Goal: Information Seeking & Learning: Find specific page/section

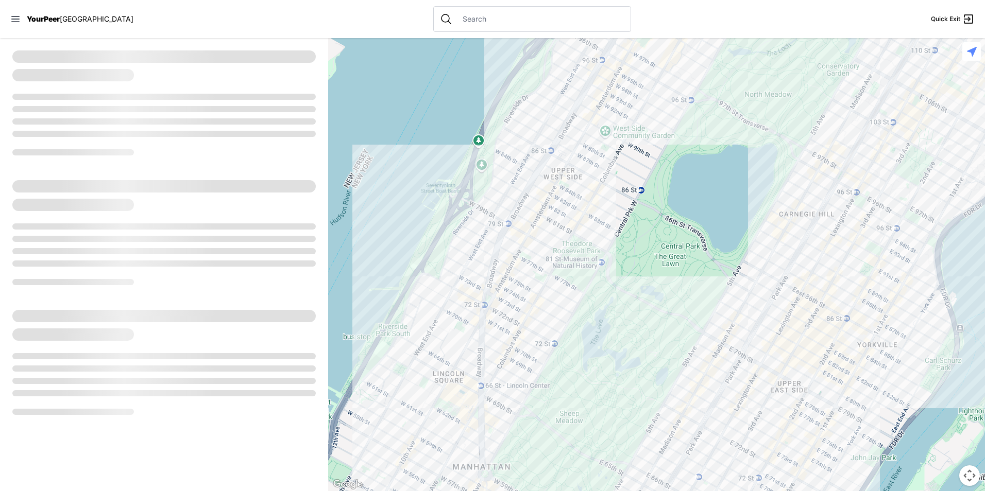
select select "recentlyUpdated"
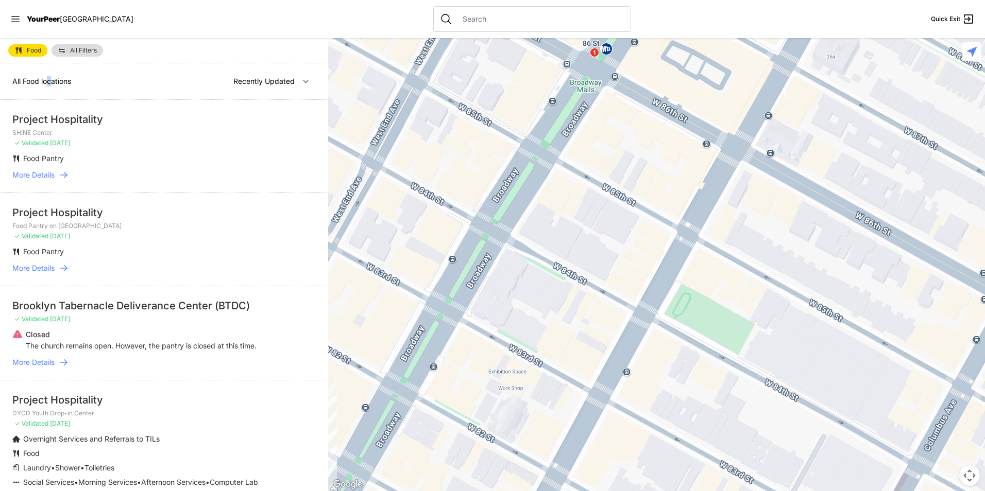
click at [50, 80] on span "All Food locations" at bounding box center [41, 81] width 59 height 9
drag, startPoint x: 50, startPoint y: 80, endPoint x: 257, endPoint y: 77, distance: 206.5
click at [257, 77] on select "Nearby Recently Updated Most Services" at bounding box center [271, 82] width 89 height 20
click at [227, 72] on select "Nearby Recently Updated Most Services" at bounding box center [271, 82] width 89 height 20
click at [21, 24] on nav "YourPeer [GEOGRAPHIC_DATA] Quick Exit" at bounding box center [492, 19] width 985 height 38
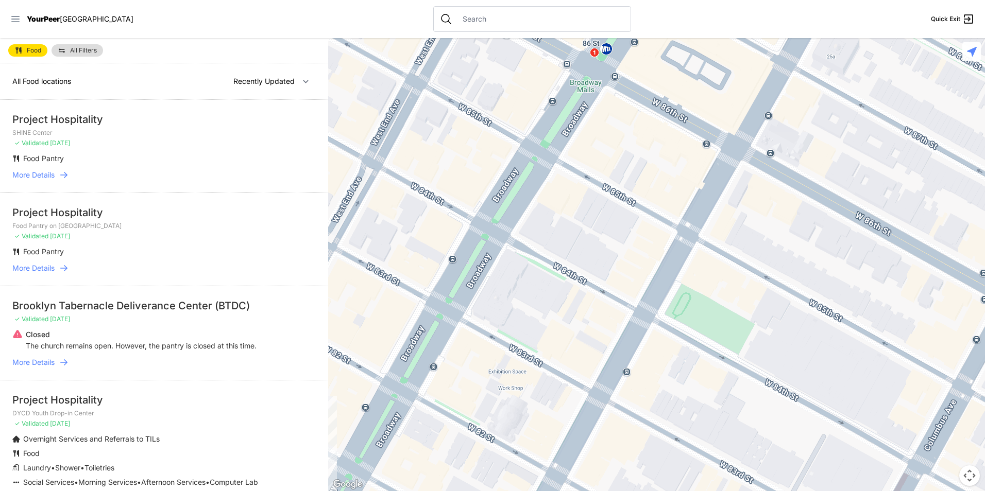
click at [19, 16] on icon at bounding box center [15, 19] width 8 height 6
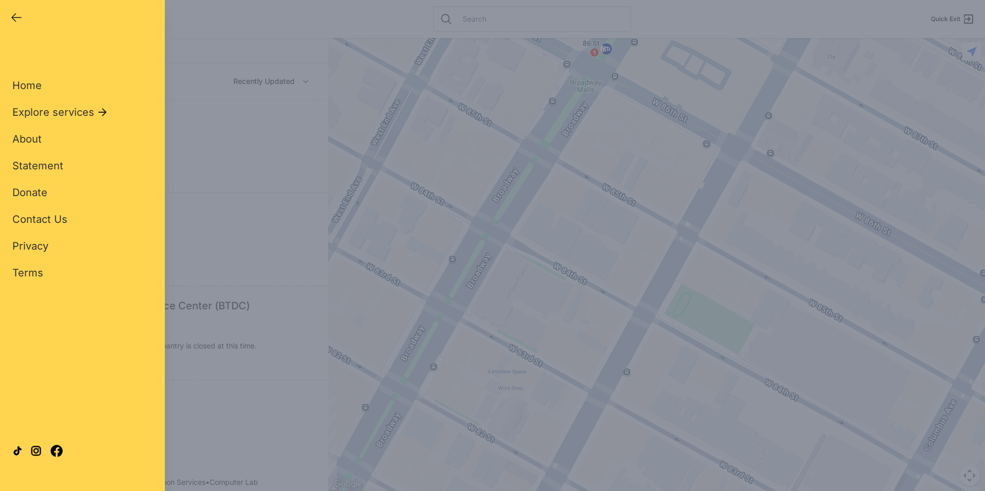
drag, startPoint x: 238, startPoint y: 122, endPoint x: 252, endPoint y: 116, distance: 15.0
click at [238, 121] on div "Close panel YourPeer [GEOGRAPHIC_DATA] Quick Exit Single Adult Families Soup Ki…" at bounding box center [492, 245] width 985 height 491
drag, startPoint x: 703, startPoint y: 113, endPoint x: 625, endPoint y: 111, distance: 78.3
click at [697, 114] on div "Close panel YourPeer [GEOGRAPHIC_DATA] Quick Exit Single Adult Families Soup Ki…" at bounding box center [492, 245] width 985 height 491
click at [17, 19] on icon "button" at bounding box center [16, 17] width 12 height 12
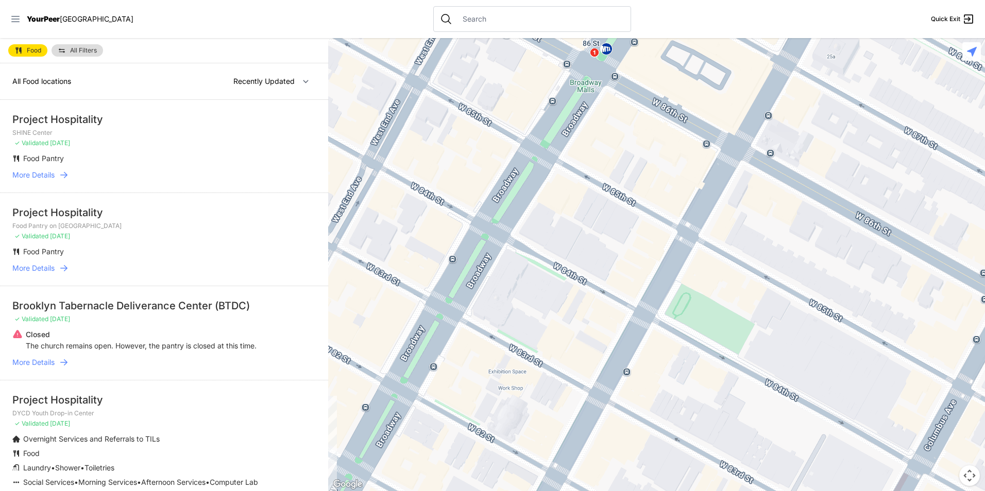
click at [20, 21] on icon at bounding box center [15, 19] width 10 height 10
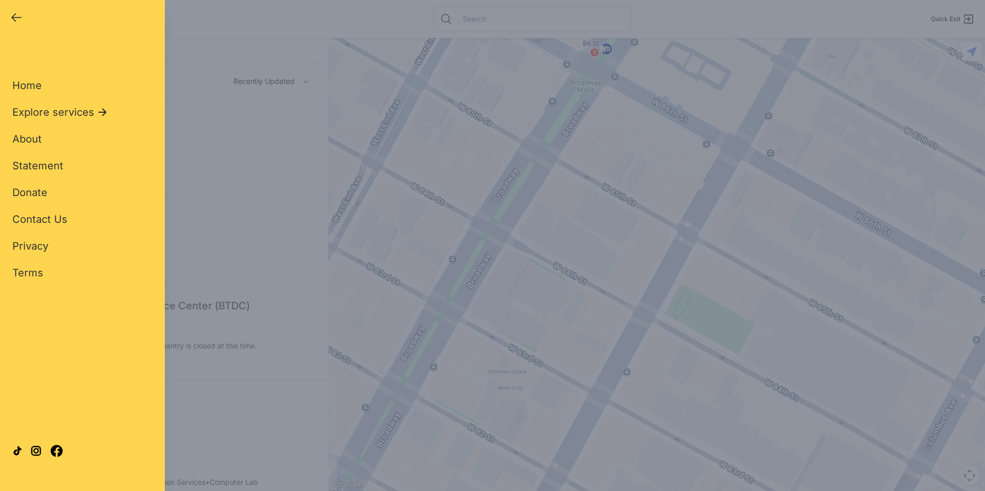
click at [23, 20] on div "Close panel" at bounding box center [20, 17] width 21 height 14
click at [7, 2] on div "Close panel YourPeer [GEOGRAPHIC_DATA] Quick Exit" at bounding box center [82, 16] width 165 height 33
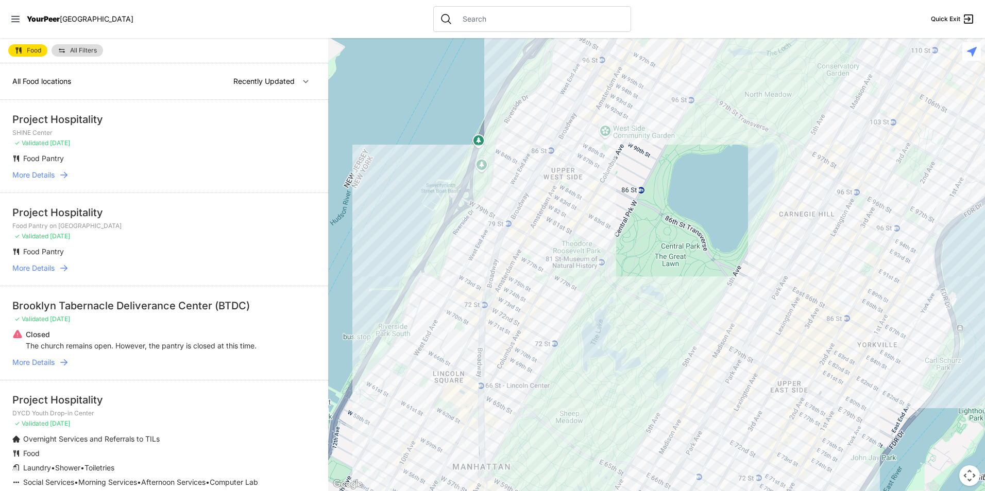
click at [950, 18] on span "Quick Exit" at bounding box center [945, 19] width 29 height 8
